Goal: Transaction & Acquisition: Book appointment/travel/reservation

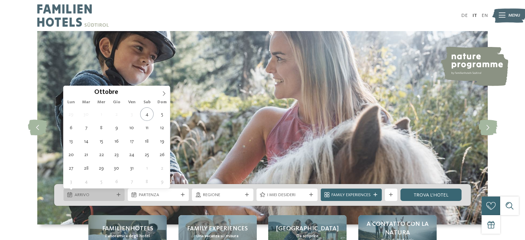
click at [122, 196] on div "Arrivo" at bounding box center [94, 194] width 61 height 12
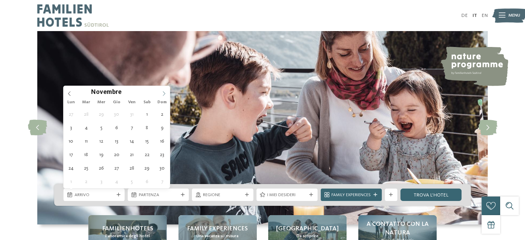
click at [163, 93] on icon at bounding box center [164, 93] width 5 height 5
type div "27.12.2025"
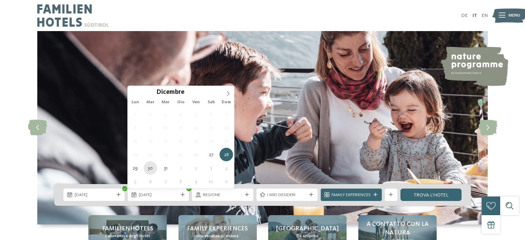
type div "30.12.2025"
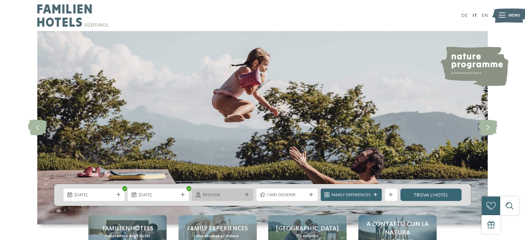
click at [239, 195] on span "Regione" at bounding box center [222, 195] width 39 height 6
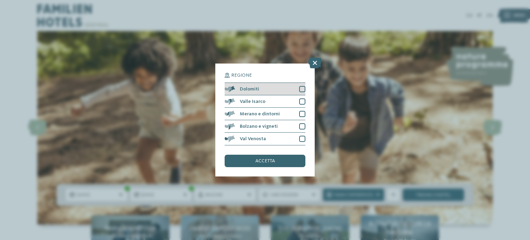
click at [302, 89] on div at bounding box center [302, 89] width 6 height 6
click at [265, 162] on span "accetta" at bounding box center [265, 160] width 20 height 5
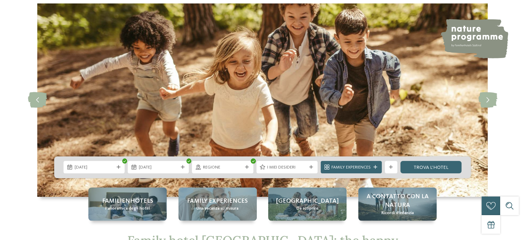
scroll to position [35, 0]
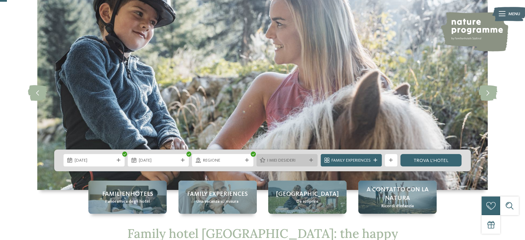
click at [311, 158] on div "I miei desideri" at bounding box center [286, 160] width 61 height 12
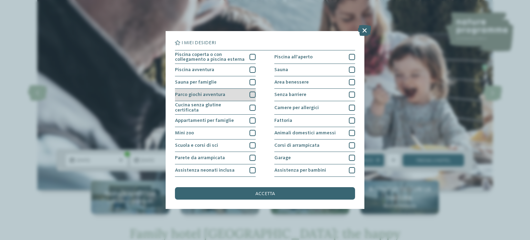
click at [250, 96] on div at bounding box center [253, 94] width 6 height 6
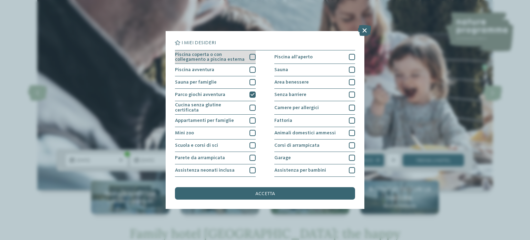
click at [250, 56] on div at bounding box center [253, 57] width 6 height 6
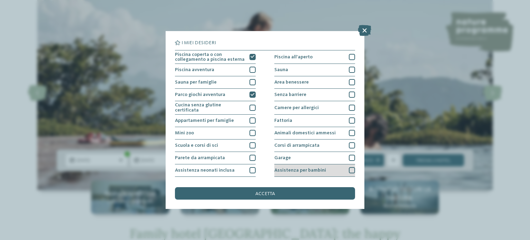
click at [345, 169] on div "Assistenza per bambini" at bounding box center [314, 170] width 81 height 12
click at [264, 190] on div "accetta" at bounding box center [265, 193] width 180 height 12
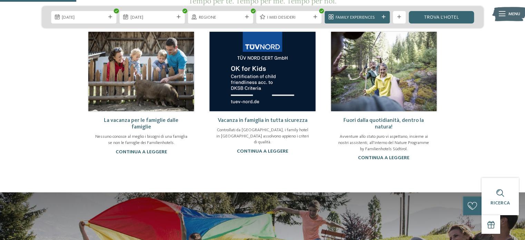
scroll to position [414, 0]
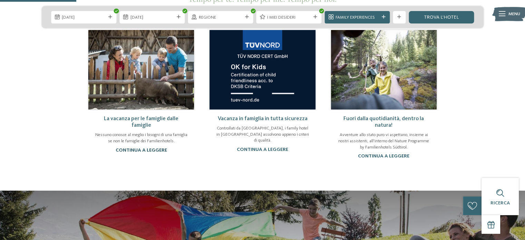
click at [138, 148] on link "continua a leggere" at bounding box center [141, 150] width 51 height 5
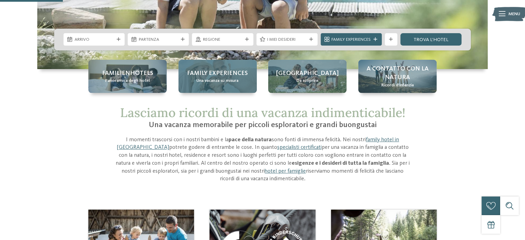
click at [225, 73] on span "Family experiences" at bounding box center [217, 73] width 61 height 9
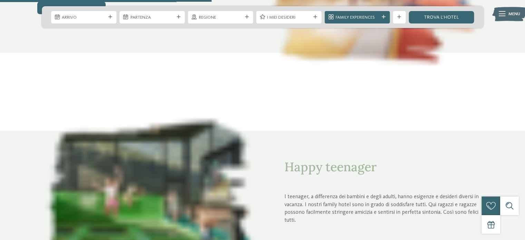
scroll to position [1001, 0]
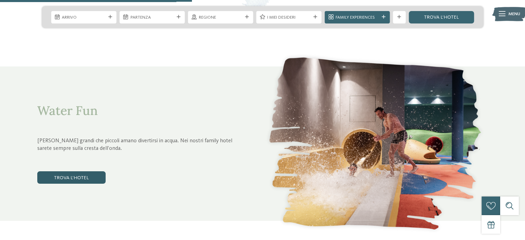
click at [72, 173] on link "trova l’hotel" at bounding box center [71, 177] width 68 height 12
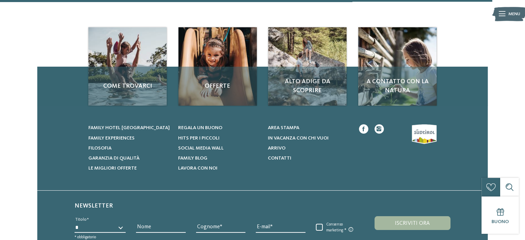
scroll to position [1132, 0]
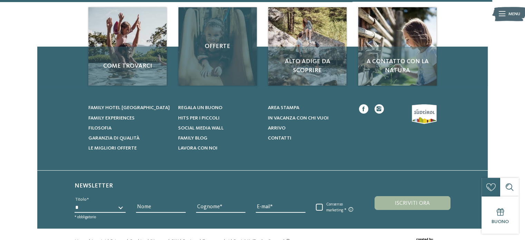
click at [216, 64] on div "Offerte" at bounding box center [217, 46] width 78 height 78
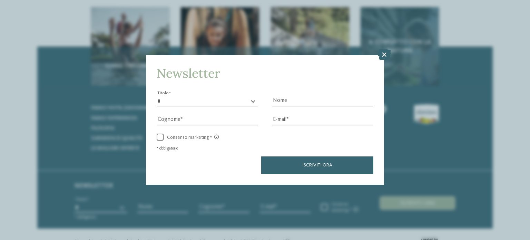
click at [382, 54] on icon at bounding box center [384, 54] width 13 height 11
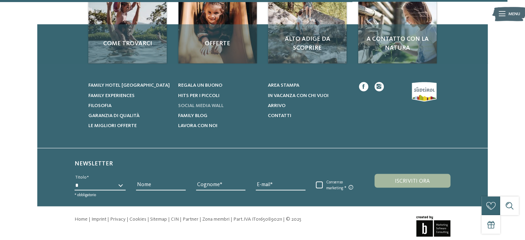
scroll to position [1166, 0]
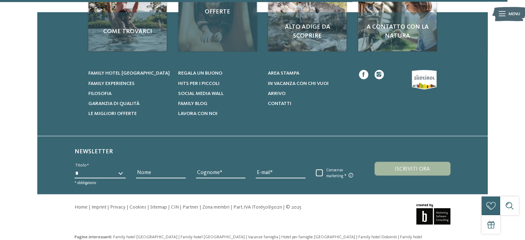
click at [218, 16] on span "Offerte" at bounding box center [218, 12] width 66 height 9
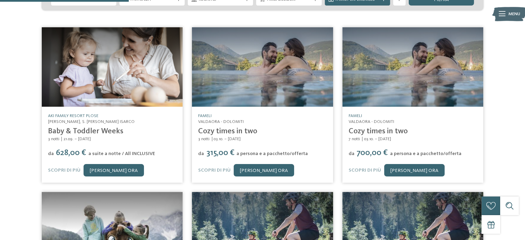
scroll to position [173, 0]
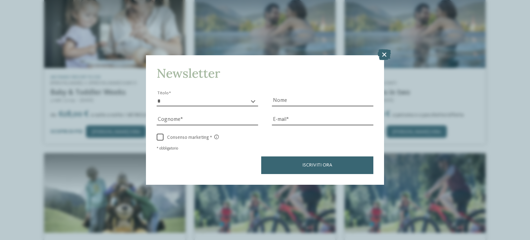
click at [381, 55] on icon at bounding box center [384, 54] width 13 height 11
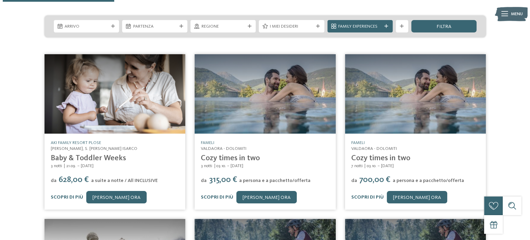
scroll to position [104, 0]
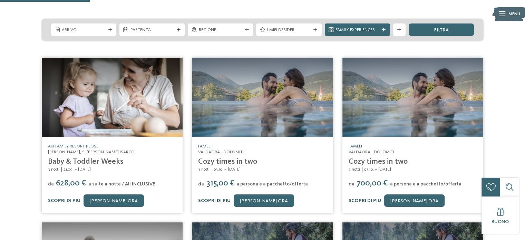
click at [214, 198] on link "Scopri di più" at bounding box center [214, 200] width 32 height 5
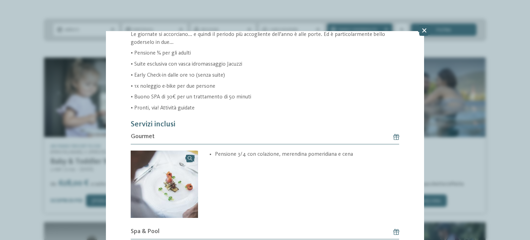
scroll to position [207, 0]
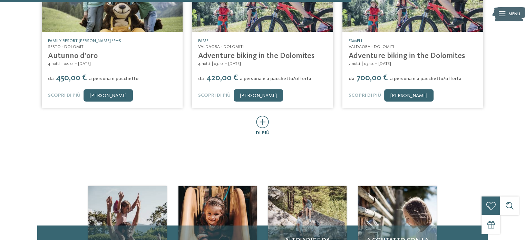
scroll to position [380, 0]
